Goal: Use online tool/utility: Use online tool/utility

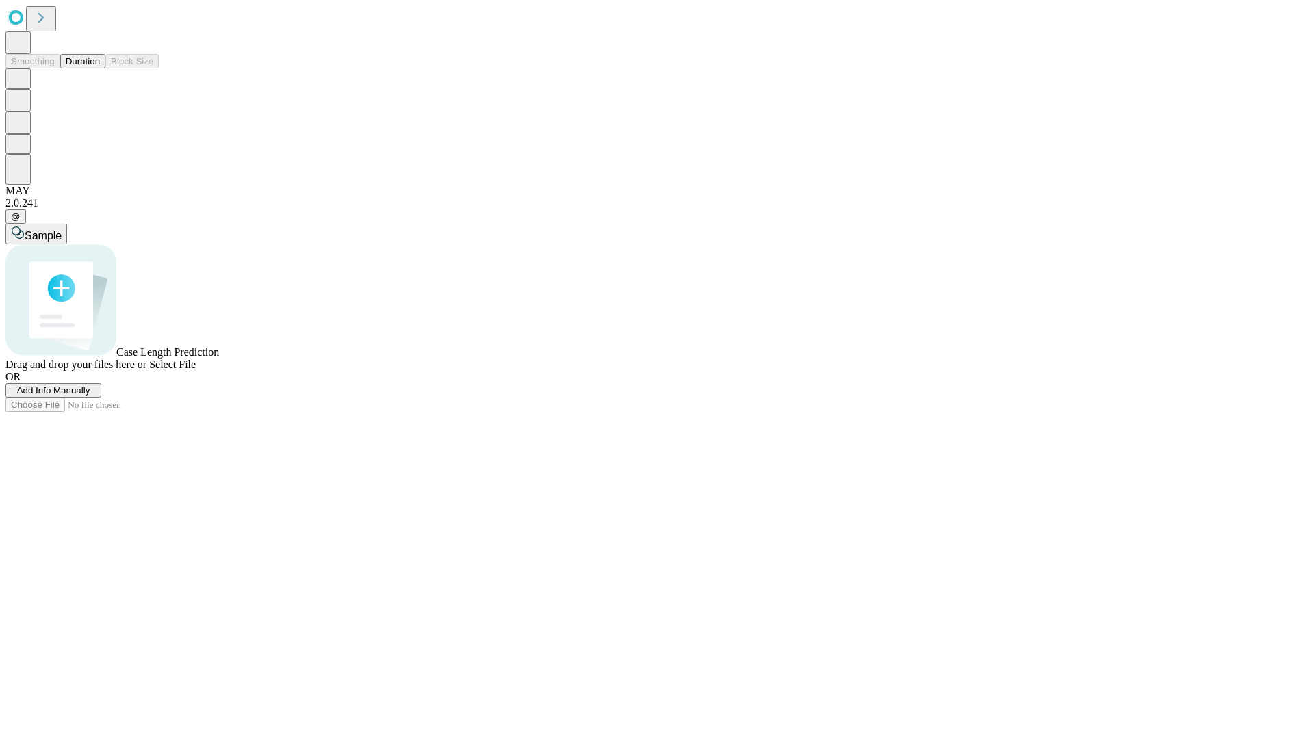
click at [100, 68] on button "Duration" at bounding box center [82, 61] width 45 height 14
click at [62, 230] on span "Sample" at bounding box center [43, 236] width 37 height 12
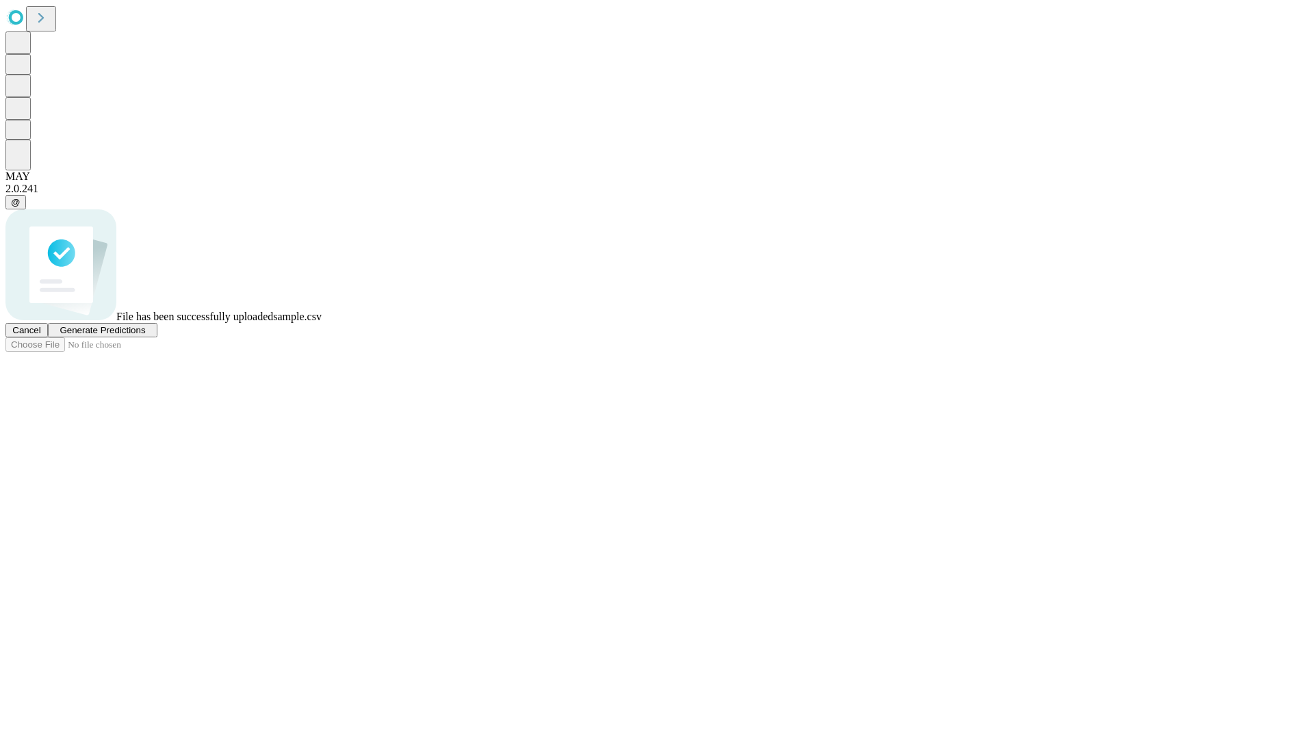
click at [145, 335] on span "Generate Predictions" at bounding box center [103, 330] width 86 height 10
